Goal: Task Accomplishment & Management: Manage account settings

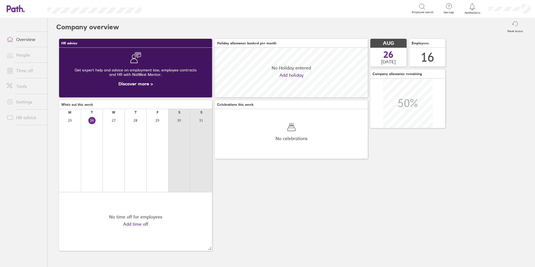
scroll to position [50, 153]
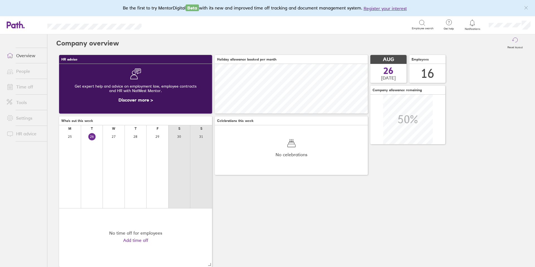
click at [31, 66] on link "People" at bounding box center [24, 70] width 45 height 11
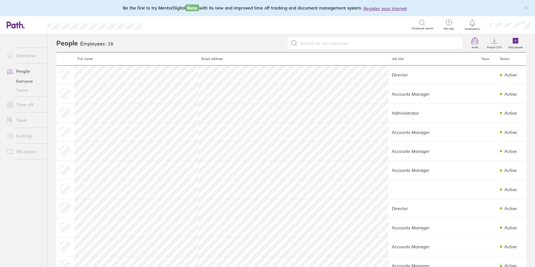
click at [28, 102] on link "Time off" at bounding box center [24, 104] width 45 height 11
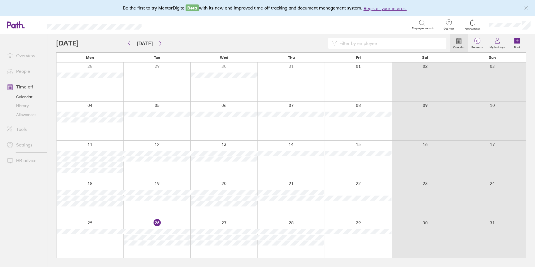
click at [28, 105] on link "History" at bounding box center [24, 105] width 45 height 9
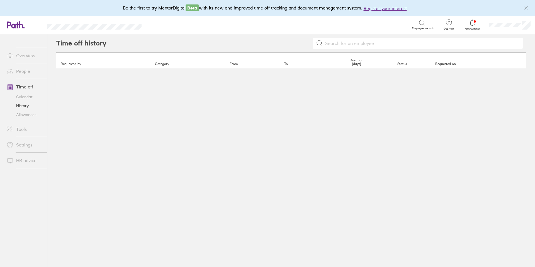
click at [30, 112] on link "Allowances" at bounding box center [24, 114] width 45 height 9
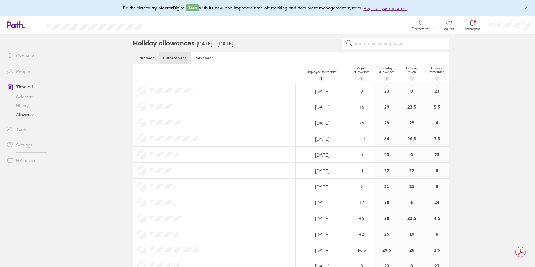
click at [141, 59] on link "Last year" at bounding box center [146, 57] width 26 height 11
click at [178, 59] on link "Current year" at bounding box center [174, 57] width 32 height 11
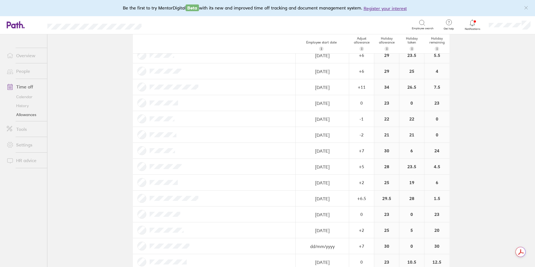
scroll to position [79, 0]
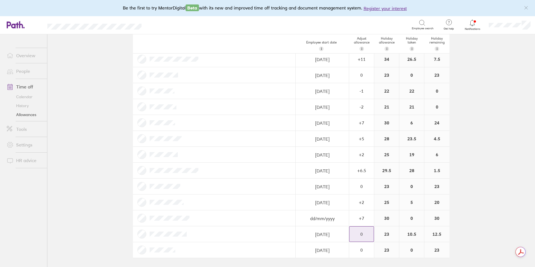
click at [358, 19] on div "0" at bounding box center [361, 11] width 24 height 15
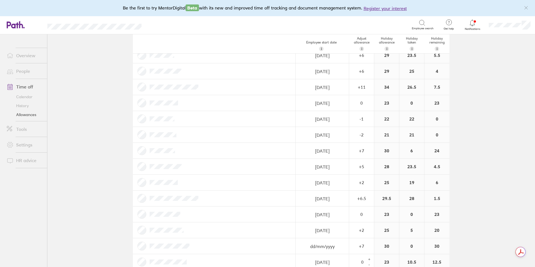
scroll to position [0, 0]
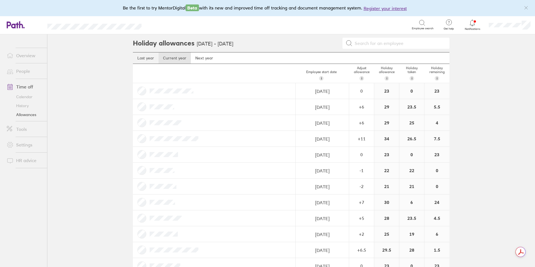
click at [140, 60] on link "Last year" at bounding box center [146, 57] width 26 height 11
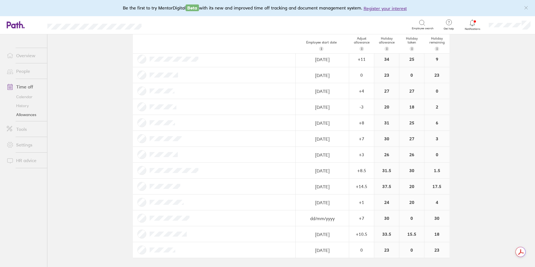
click at [431, 234] on div "18" at bounding box center [436, 234] width 25 height 16
click at [437, 234] on div "18" at bounding box center [436, 234] width 25 height 16
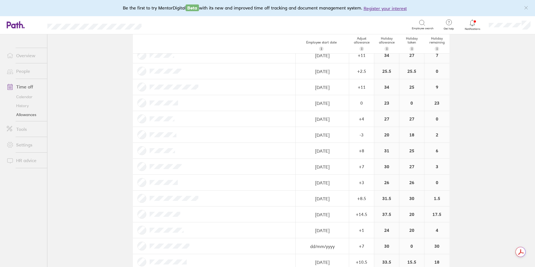
scroll to position [0, 0]
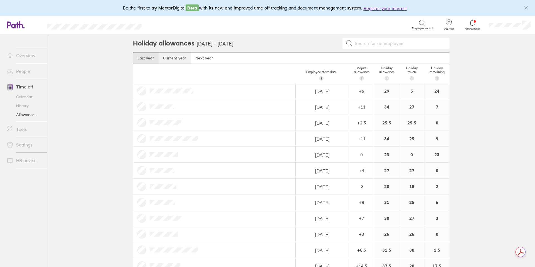
click at [173, 60] on link "Current year" at bounding box center [174, 57] width 32 height 11
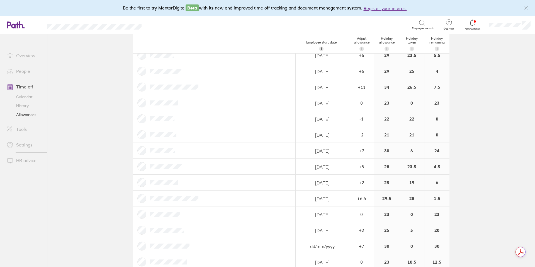
scroll to position [79, 0]
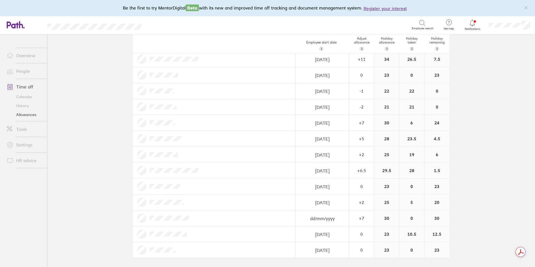
click at [384, 236] on div "23" at bounding box center [386, 234] width 25 height 16
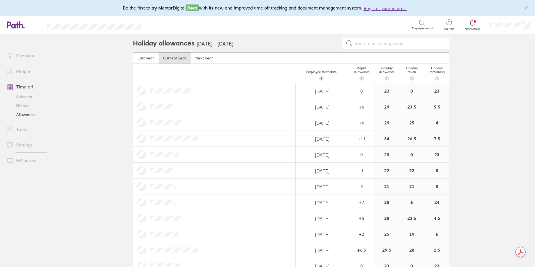
scroll to position [0, 0]
click at [467, 54] on main "Holiday allowances [DATE] - [DATE] Last year Current year Next year Employee st…" at bounding box center [290, 150] width 487 height 232
click at [143, 58] on link "Last year" at bounding box center [146, 57] width 26 height 11
click at [169, 57] on link "Current year" at bounding box center [174, 57] width 32 height 11
click at [150, 58] on link "Last year" at bounding box center [146, 57] width 26 height 11
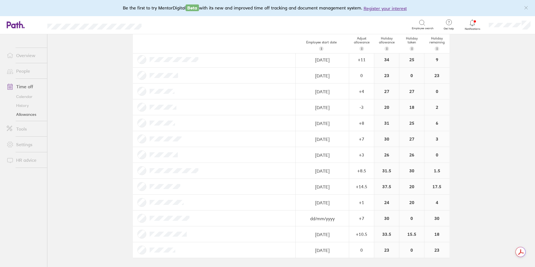
scroll to position [79, 0]
click at [473, 25] on icon at bounding box center [472, 22] width 5 height 6
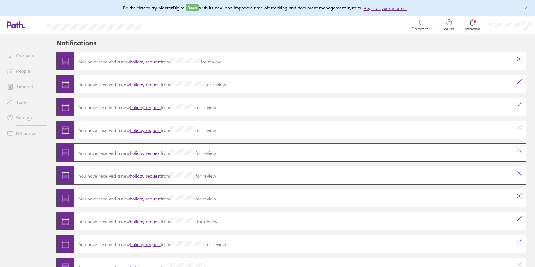
click at [141, 84] on link "holiday request" at bounding box center [145, 85] width 31 height 6
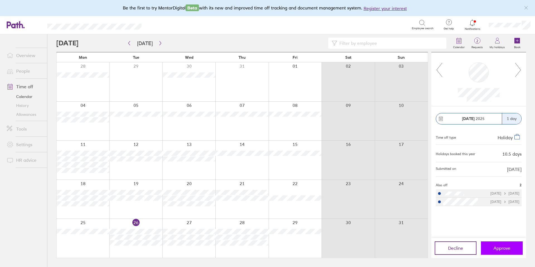
click at [504, 247] on span "Approve" at bounding box center [501, 248] width 17 height 5
click at [509, 250] on span "Approve" at bounding box center [501, 248] width 17 height 5
